Goal: Task Accomplishment & Management: Manage account settings

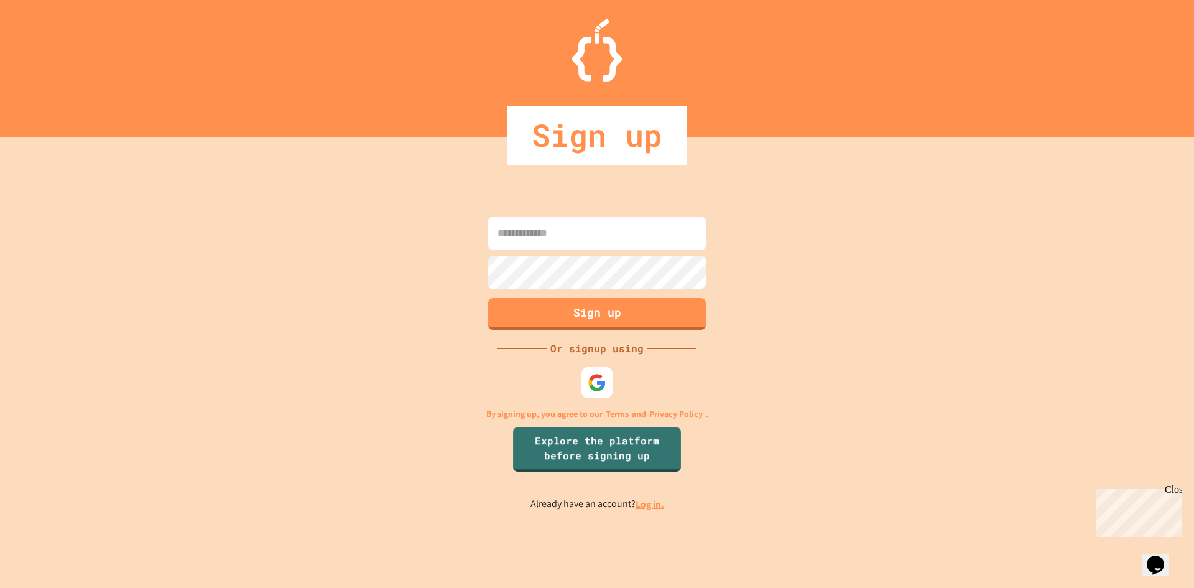
click at [658, 507] on link "Log in." at bounding box center [650, 503] width 29 height 13
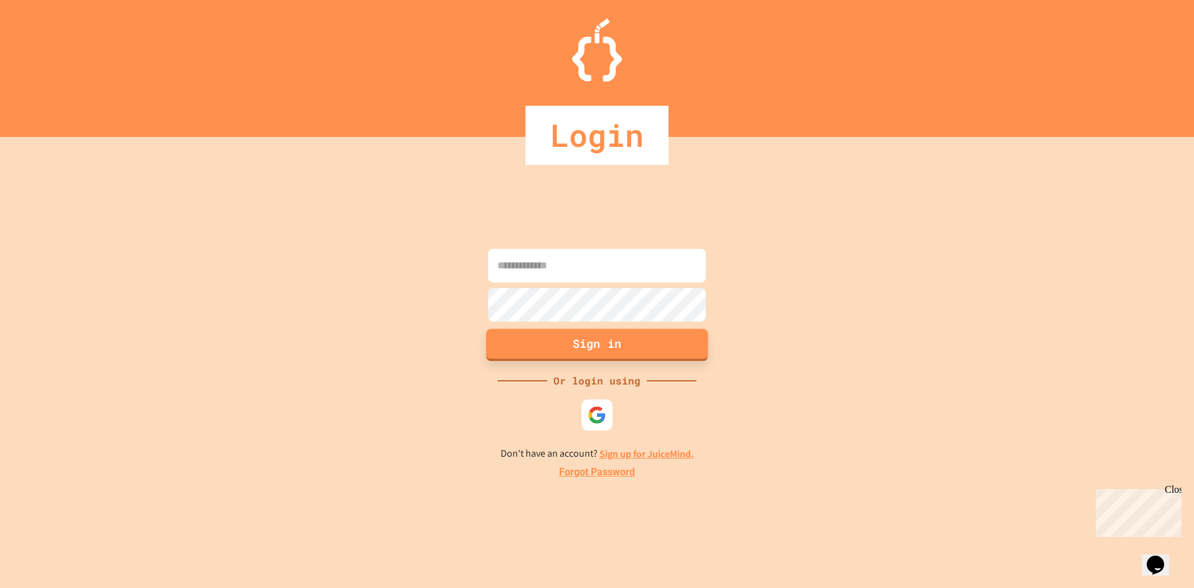
click at [618, 348] on button "Sign in" at bounding box center [597, 344] width 222 height 32
click at [606, 423] on img at bounding box center [597, 414] width 21 height 21
click at [599, 406] on img at bounding box center [597, 414] width 21 height 21
click at [641, 268] on input at bounding box center [597, 266] width 218 height 34
click at [579, 348] on button "Sign in" at bounding box center [597, 344] width 222 height 32
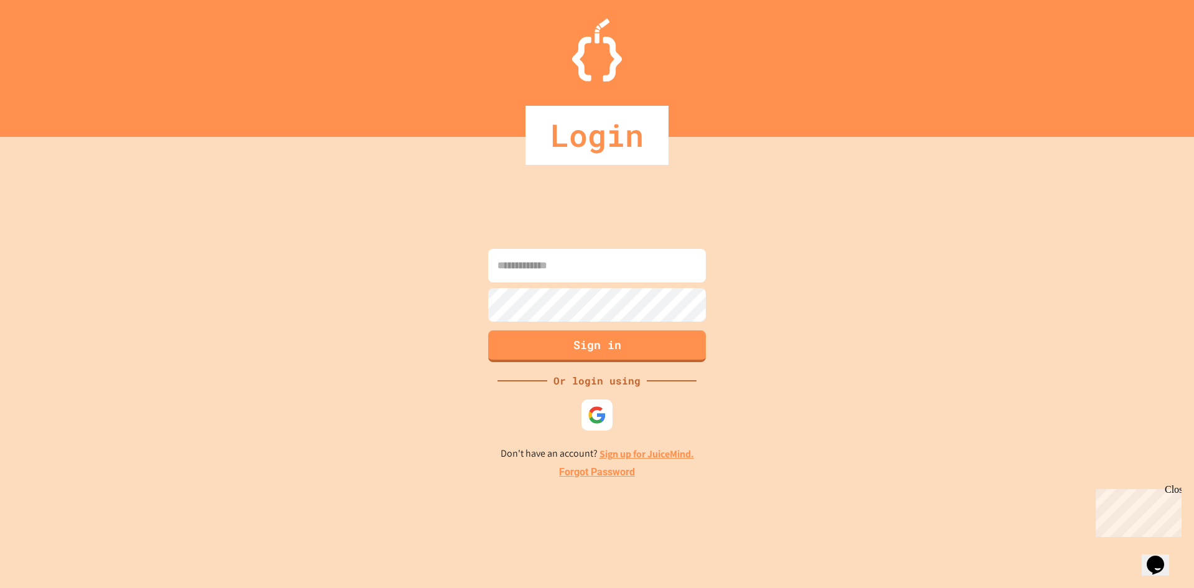
click at [575, 269] on input at bounding box center [597, 266] width 218 height 34
type input "**********"
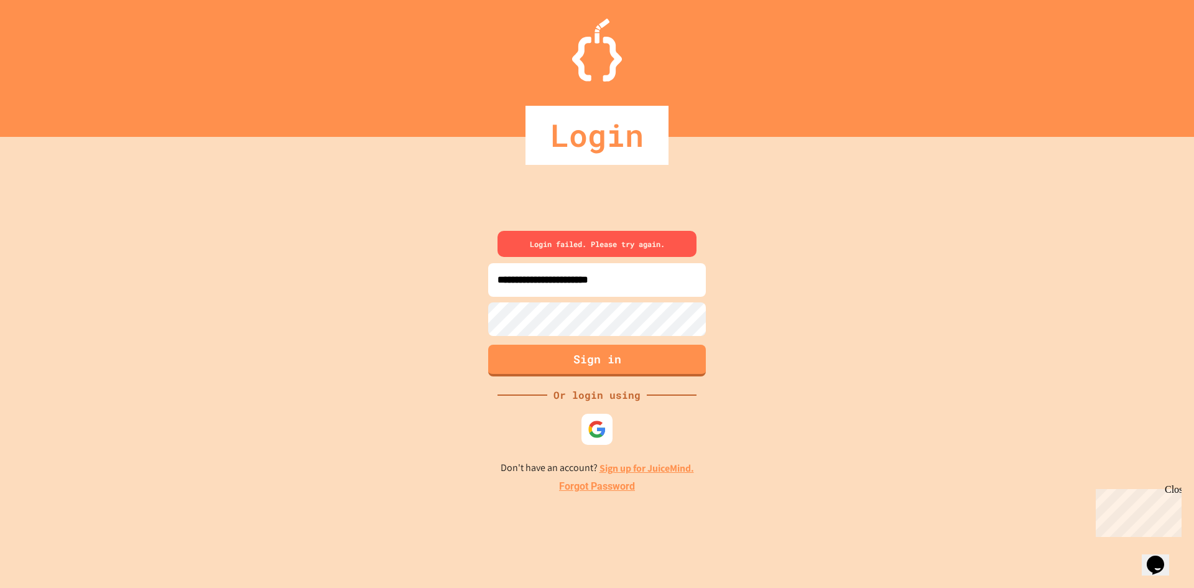
click at [599, 490] on link "Forgot Password" at bounding box center [597, 486] width 76 height 15
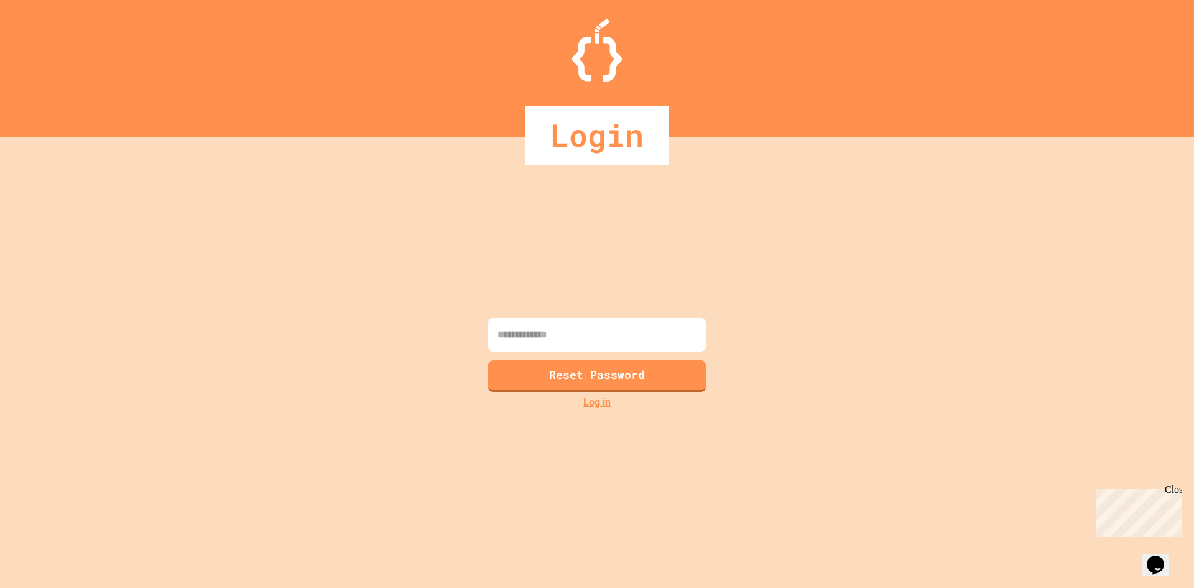
click at [612, 330] on input at bounding box center [597, 335] width 218 height 34
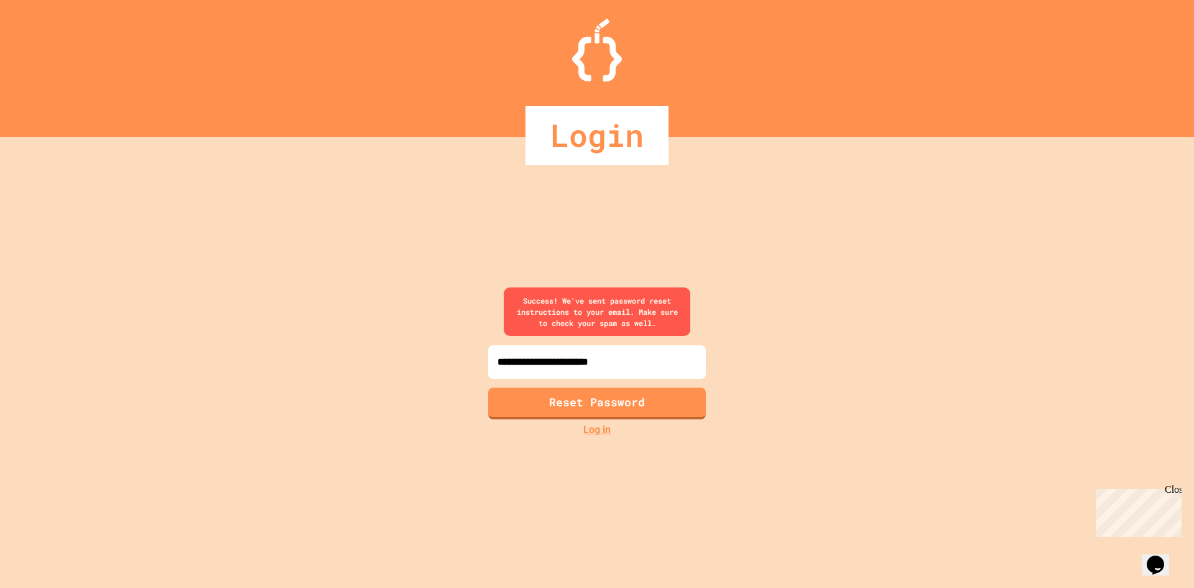
type input "**********"
click at [641, 402] on button "Reset Password" at bounding box center [597, 402] width 222 height 32
click at [634, 409] on button "Reset Password" at bounding box center [597, 402] width 222 height 32
